Goal: Find specific page/section: Find specific page/section

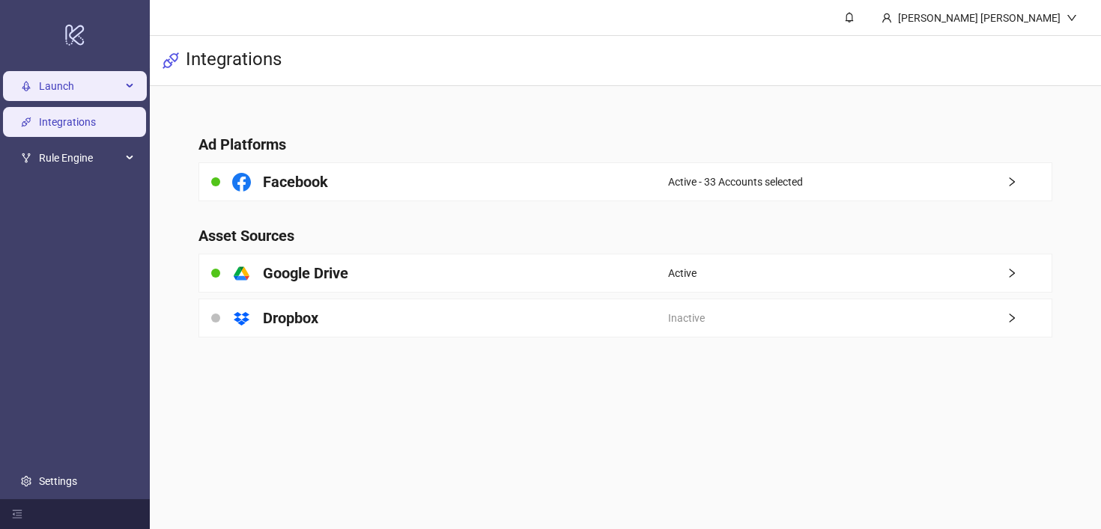
click at [65, 101] on li "Launch" at bounding box center [75, 86] width 150 height 36
click at [88, 92] on span "Launch" at bounding box center [80, 86] width 82 height 30
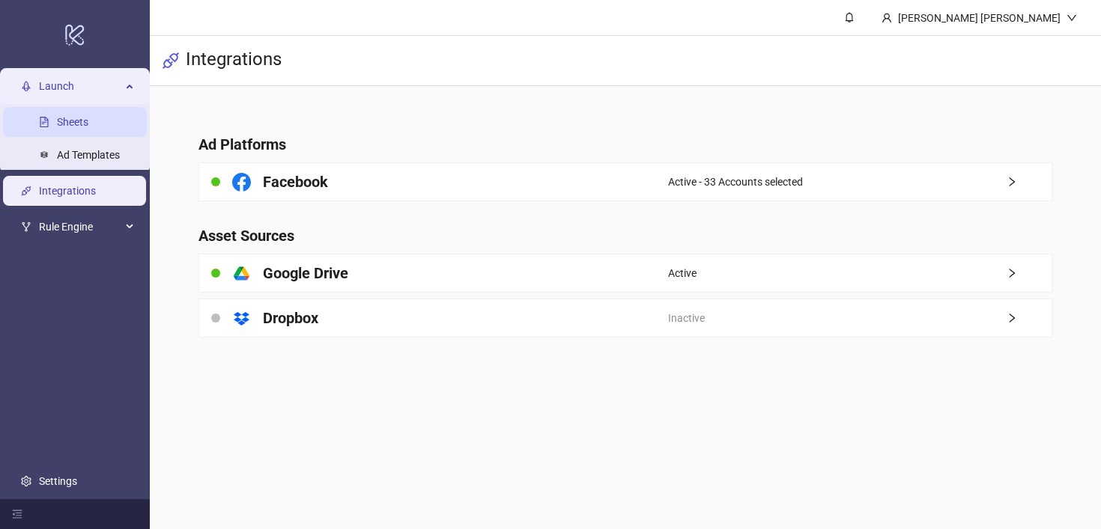
click at [83, 118] on link "Sheets" at bounding box center [72, 122] width 31 height 12
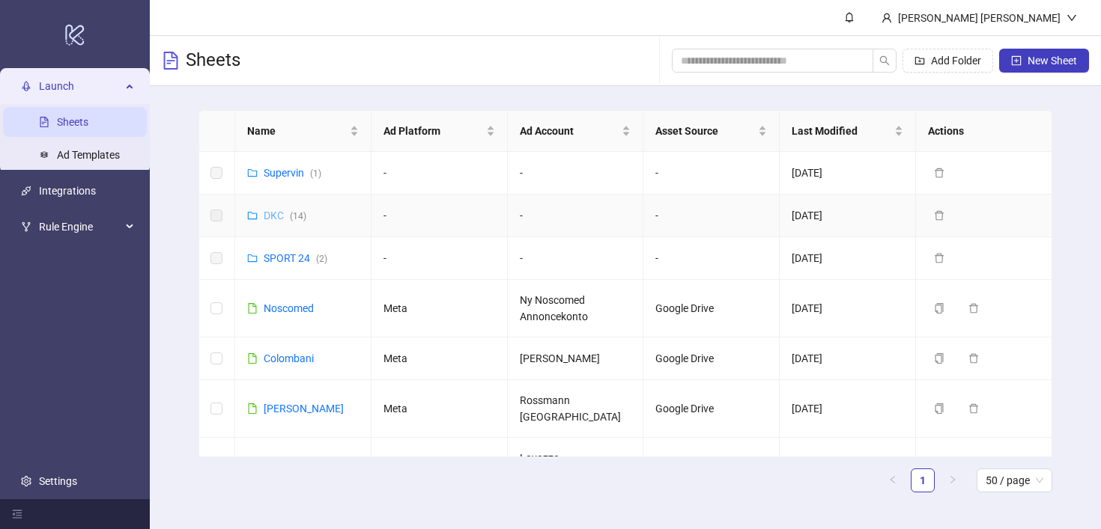
click at [270, 216] on link "DKC ( 14 )" at bounding box center [285, 216] width 43 height 12
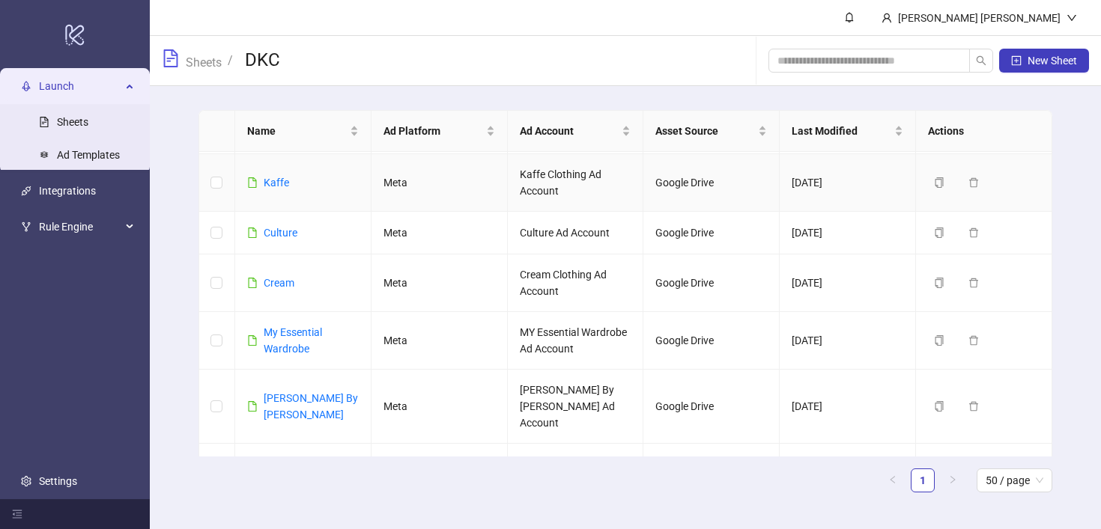
scroll to position [67, 0]
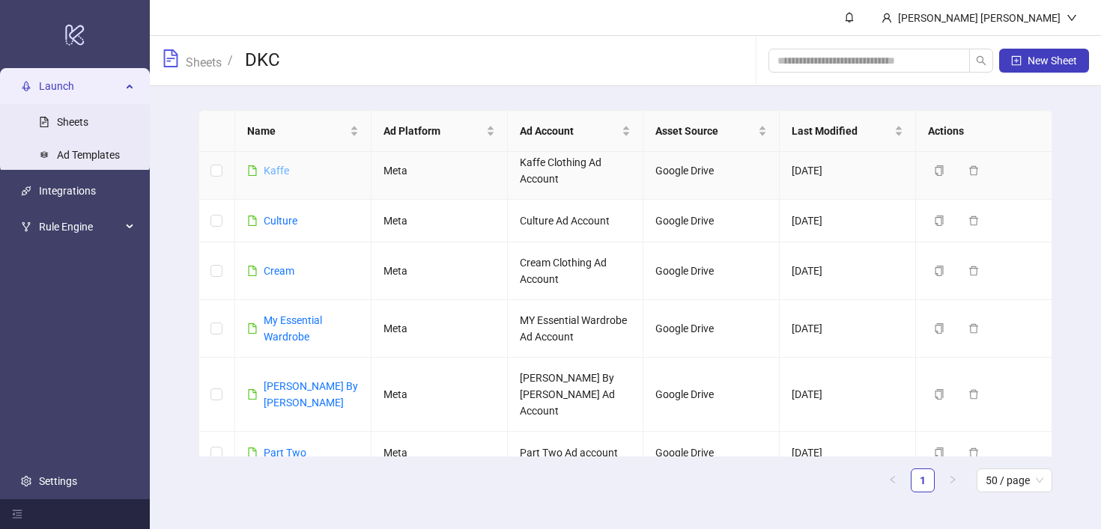
click at [280, 173] on link "Kaffe" at bounding box center [276, 171] width 25 height 12
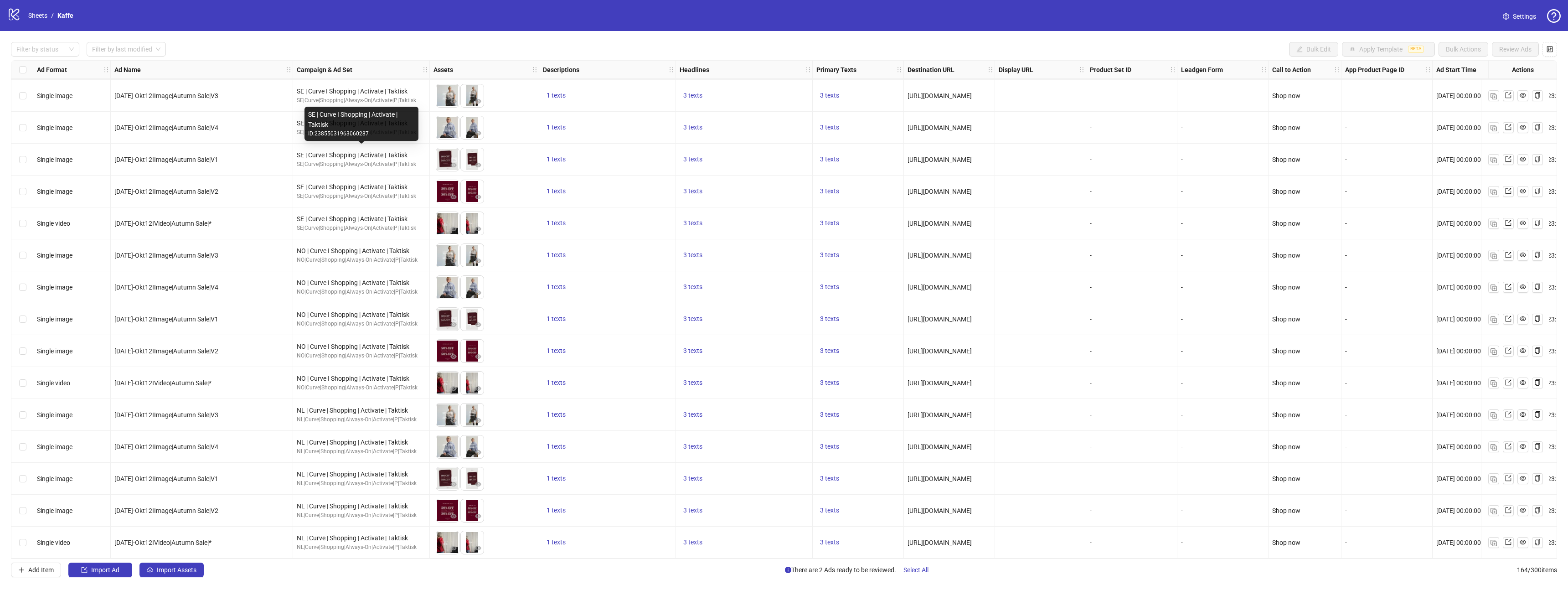
scroll to position [4758, 1]
